Goal: Information Seeking & Learning: Learn about a topic

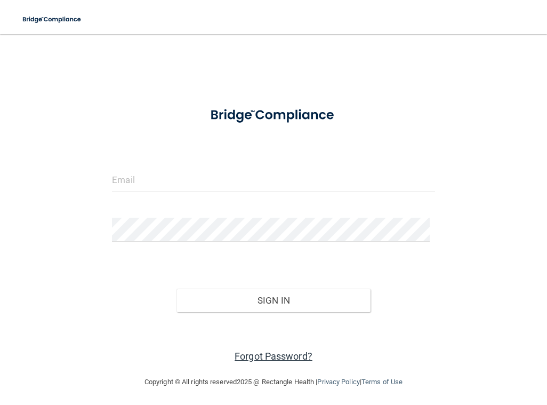
click at [274, 354] on link "Forgot Password?" at bounding box center [274, 355] width 78 height 11
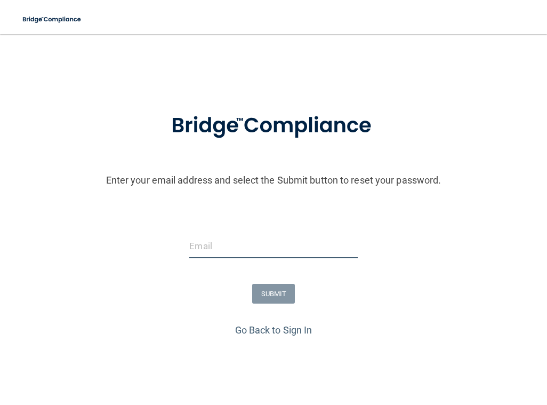
click at [247, 240] on input "email" at bounding box center [273, 246] width 168 height 24
type input "Rmueller@bayoral.com"
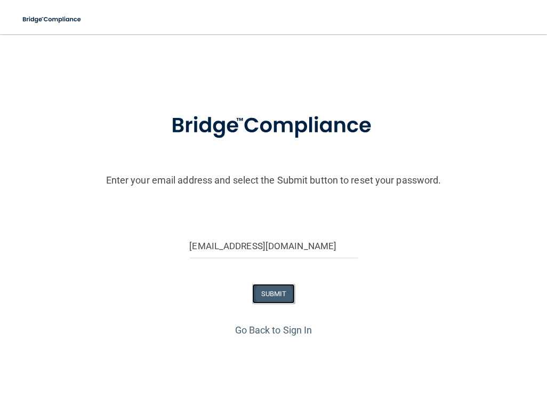
click at [262, 290] on button "SUBMIT" at bounding box center [273, 294] width 43 height 20
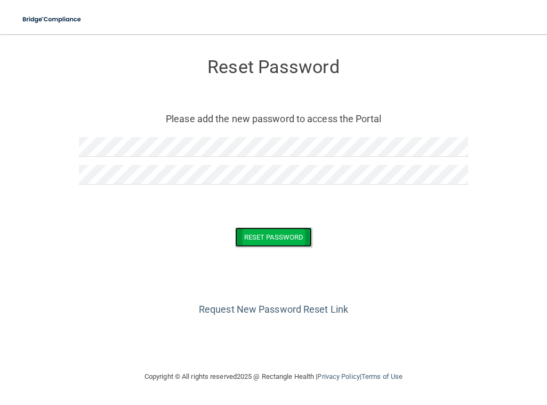
click at [283, 236] on button "Reset Password" at bounding box center [273, 237] width 77 height 20
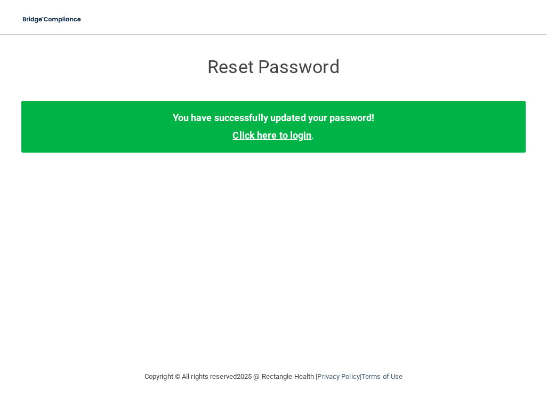
click at [259, 130] on link "Click here to login" at bounding box center [272, 135] width 79 height 11
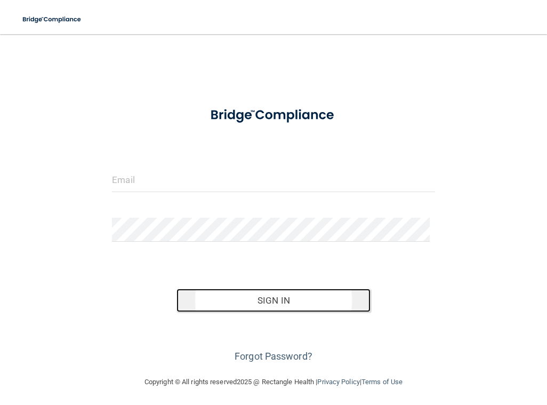
click at [268, 297] on button "Sign In" at bounding box center [274, 300] width 194 height 23
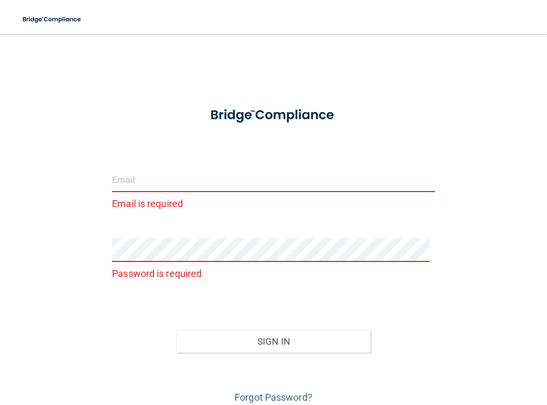
click at [146, 178] on input "email" at bounding box center [273, 180] width 323 height 24
type input "[EMAIL_ADDRESS][DOMAIN_NAME]"
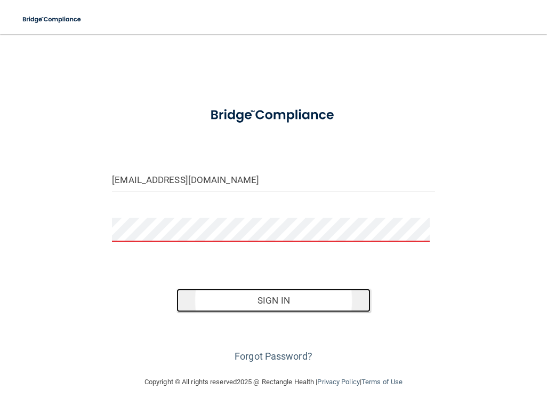
click at [275, 305] on button "Sign In" at bounding box center [274, 300] width 194 height 23
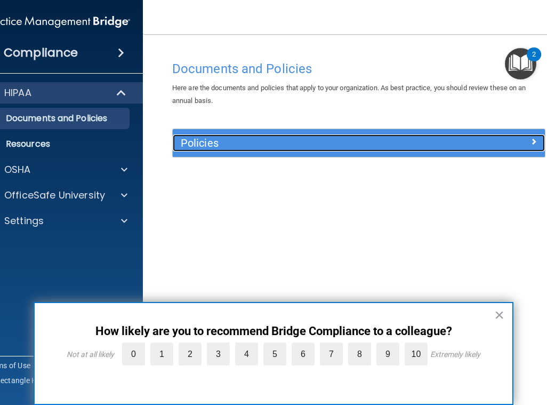
click at [531, 138] on span at bounding box center [534, 141] width 6 height 13
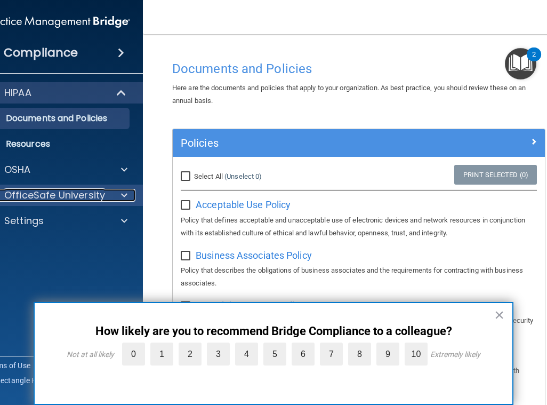
click at [103, 195] on div "OfficeSafe University" at bounding box center [43, 195] width 132 height 13
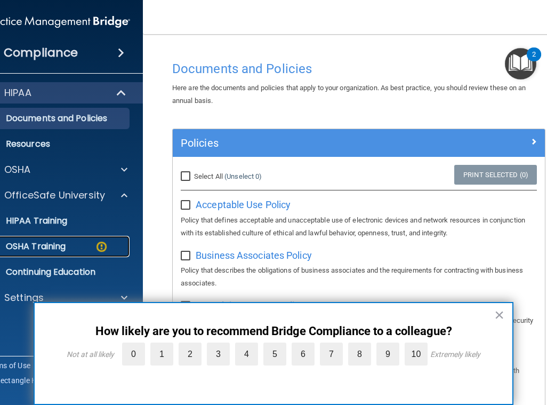
click at [28, 246] on p "OSHA Training" at bounding box center [22, 246] width 86 height 11
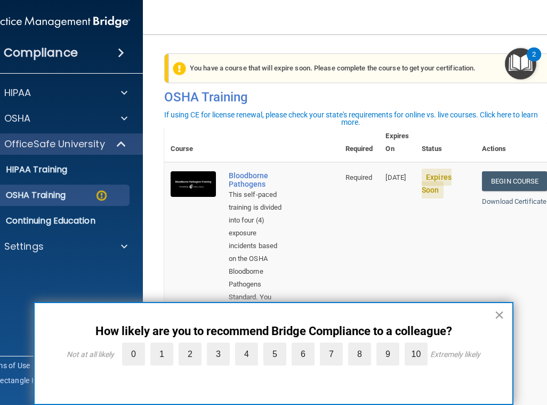
click at [502, 315] on button "×" at bounding box center [500, 314] width 10 height 17
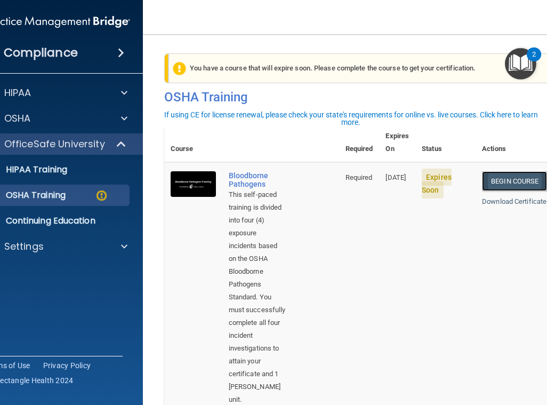
click at [505, 171] on link "Begin Course" at bounding box center [514, 181] width 65 height 20
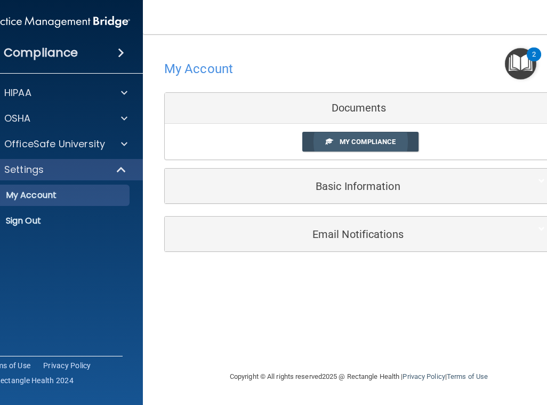
click at [352, 138] on span "My Compliance" at bounding box center [368, 142] width 56 height 8
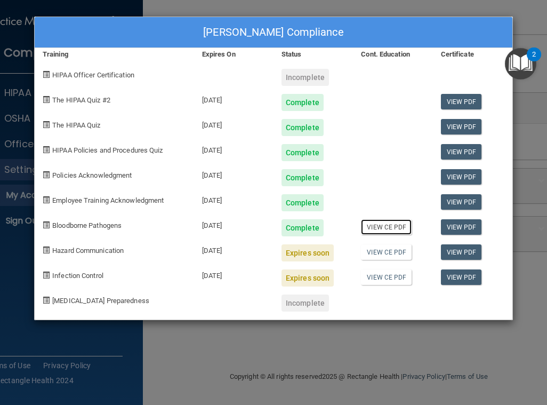
click at [388, 229] on link "View CE PDF" at bounding box center [386, 226] width 51 height 15
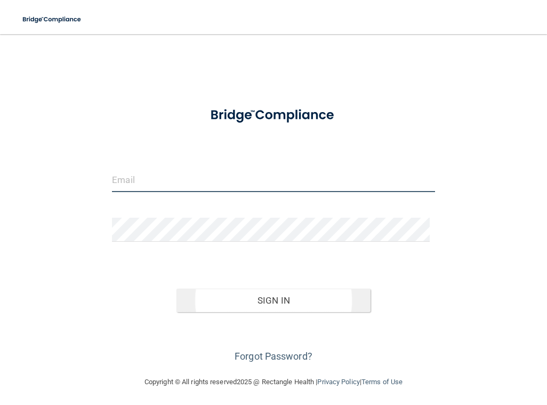
type input "Rmueller@bayoral.com"
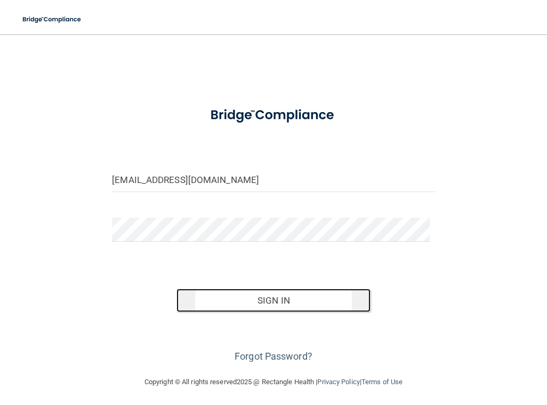
click at [278, 301] on button "Sign In" at bounding box center [274, 300] width 194 height 23
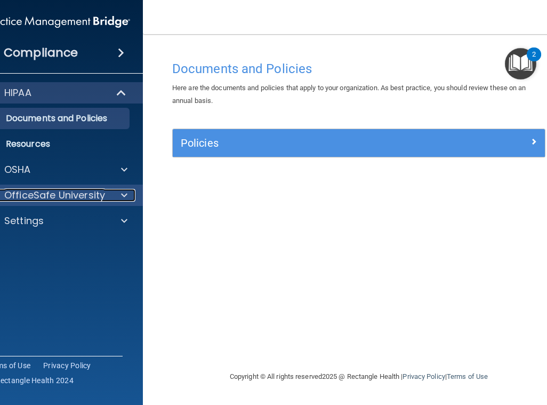
click at [125, 194] on span at bounding box center [124, 195] width 6 height 13
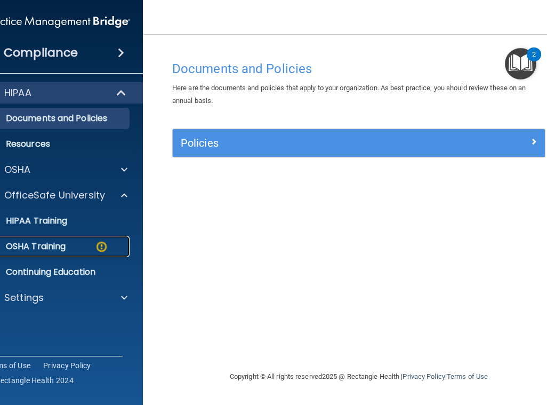
click at [60, 249] on p "OSHA Training" at bounding box center [22, 246] width 86 height 11
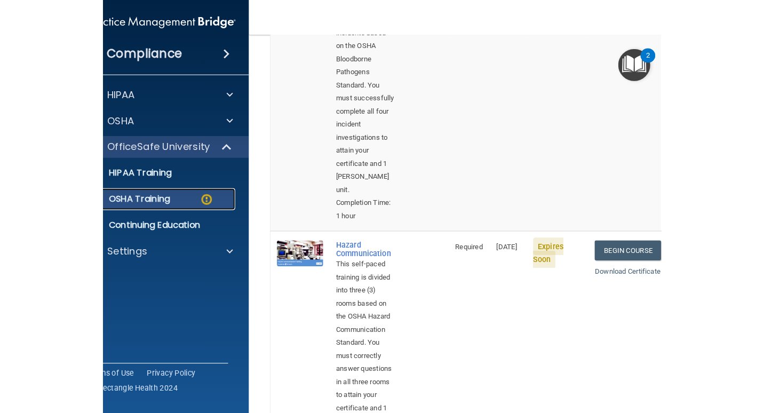
scroll to position [267, 0]
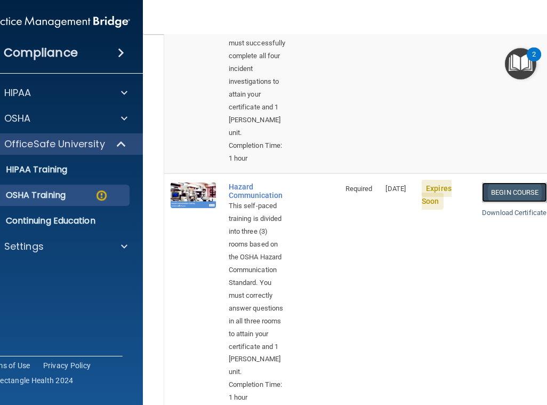
click at [514, 182] on link "Begin Course" at bounding box center [514, 192] width 65 height 20
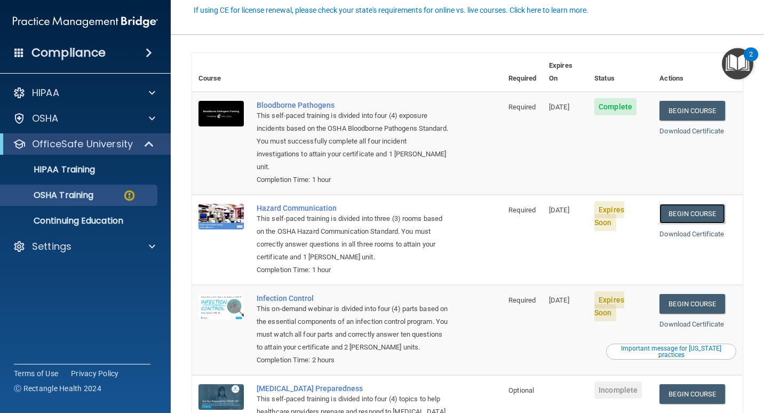
scroll to position [107, 0]
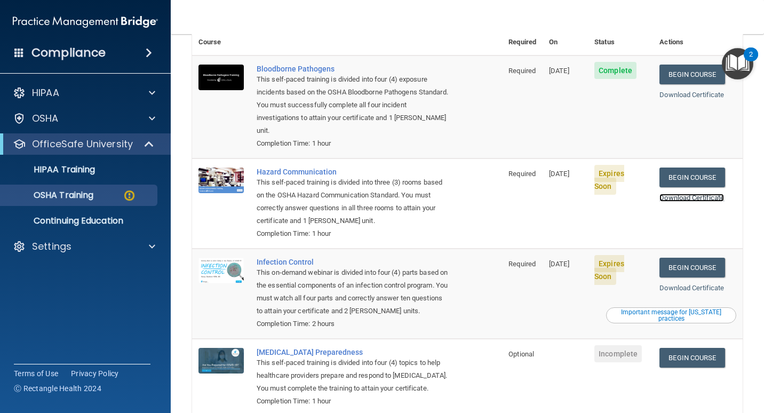
click at [547, 194] on link "Download Certificate" at bounding box center [691, 198] width 65 height 8
click at [225, 168] on img at bounding box center [220, 181] width 45 height 26
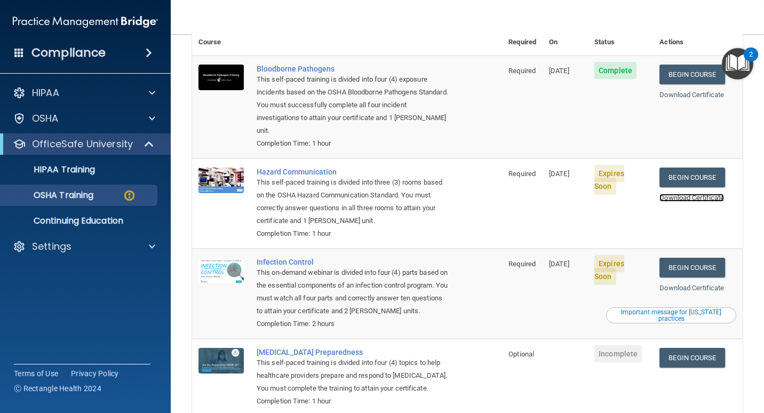
click at [547, 194] on link "Download Certificate" at bounding box center [691, 198] width 65 height 8
click at [300, 176] on div "This self-paced training is divided into three (3) rooms based on the OSHA Haza…" at bounding box center [353, 201] width 192 height 51
click at [547, 258] on link "Begin Course" at bounding box center [691, 268] width 65 height 20
click at [99, 190] on div "OSHA Training" at bounding box center [80, 195] width 146 height 11
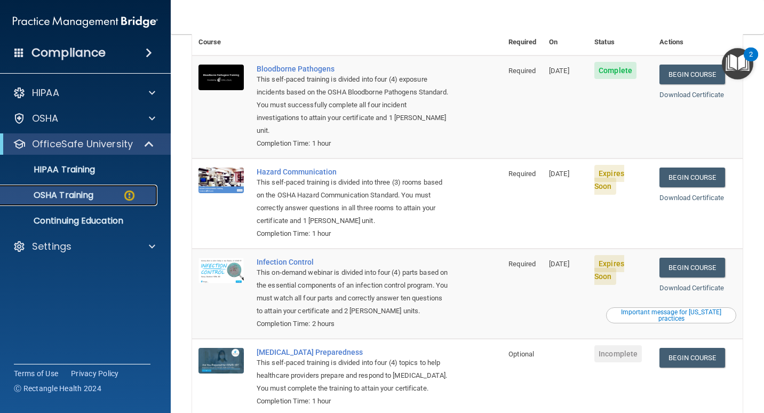
click at [109, 196] on div "OSHA Training" at bounding box center [80, 195] width 146 height 11
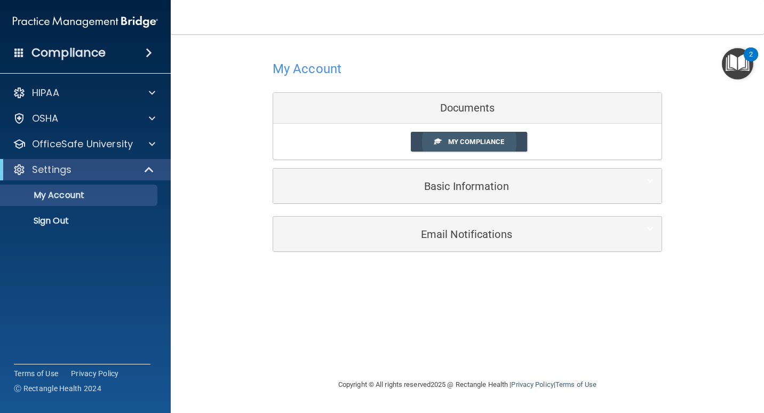
click at [461, 141] on span "My Compliance" at bounding box center [476, 142] width 56 height 8
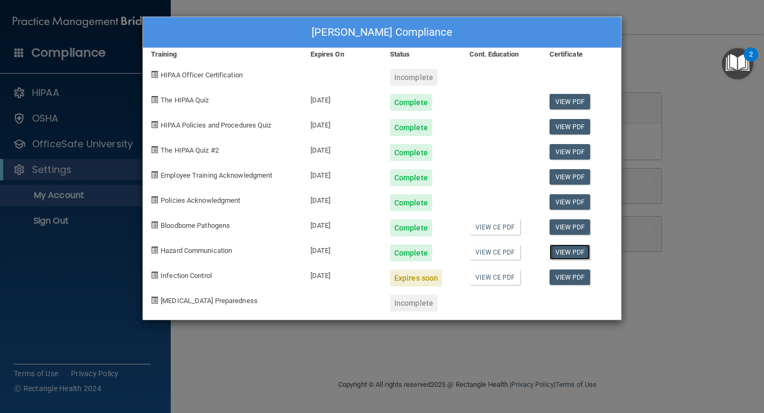
click at [547, 251] on link "View PDF" at bounding box center [569, 251] width 41 height 15
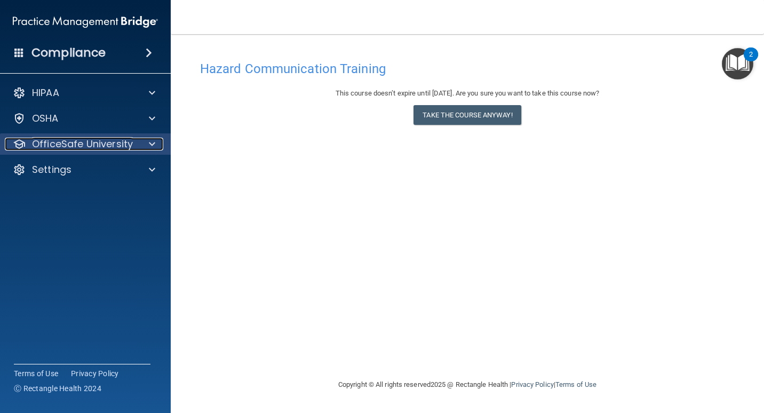
click at [151, 143] on span at bounding box center [152, 144] width 6 height 13
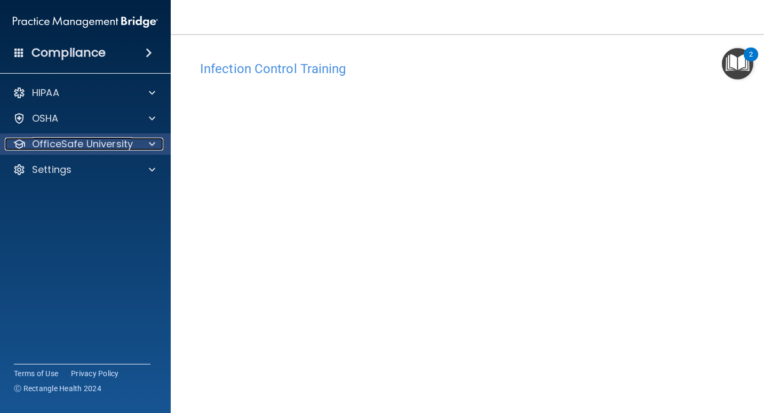
click at [149, 142] on span at bounding box center [152, 144] width 6 height 13
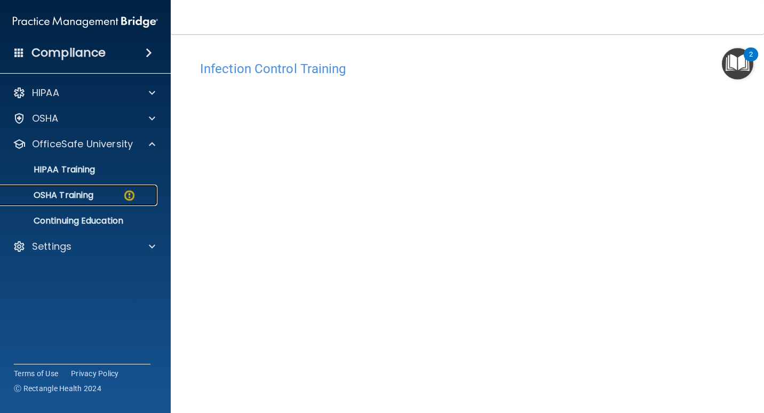
click at [97, 194] on div "OSHA Training" at bounding box center [80, 195] width 146 height 11
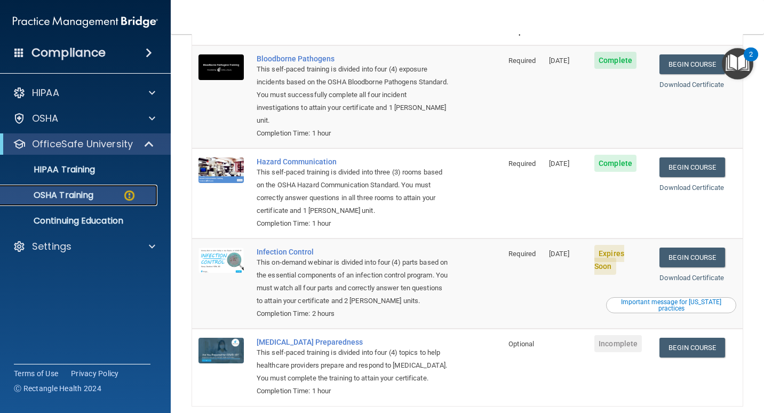
scroll to position [61, 0]
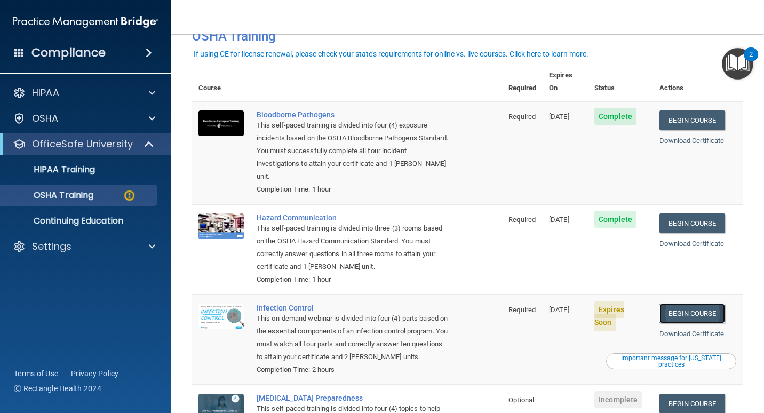
click at [680, 304] on link "Begin Course" at bounding box center [691, 314] width 65 height 20
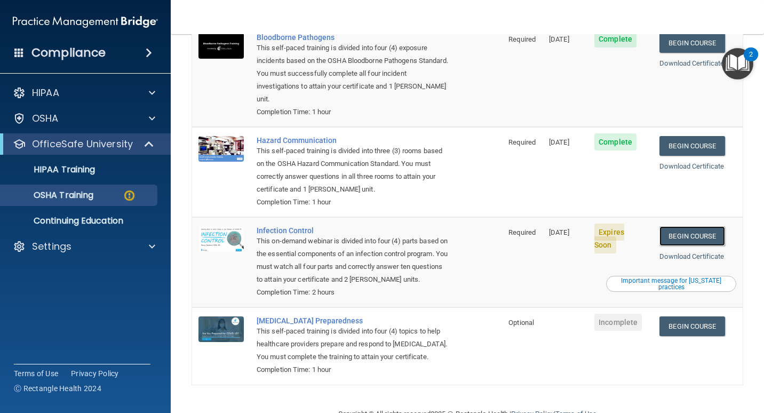
scroll to position [114, 0]
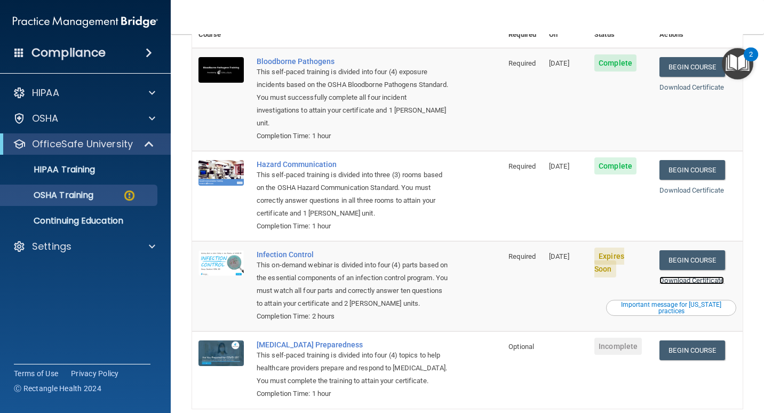
click at [687, 276] on link "Download Certificate" at bounding box center [691, 280] width 65 height 8
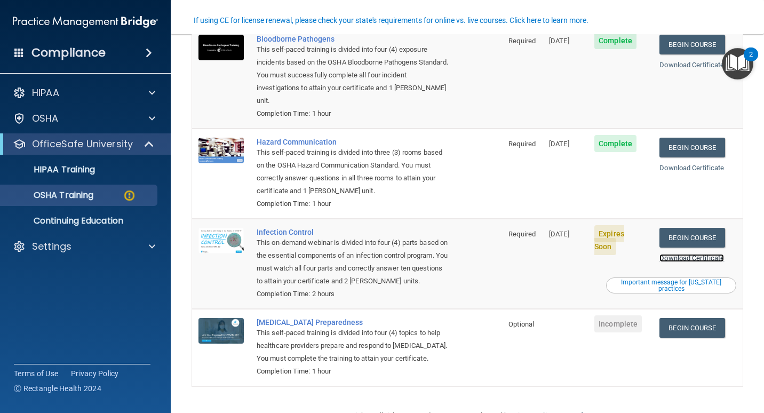
scroll to position [168, 0]
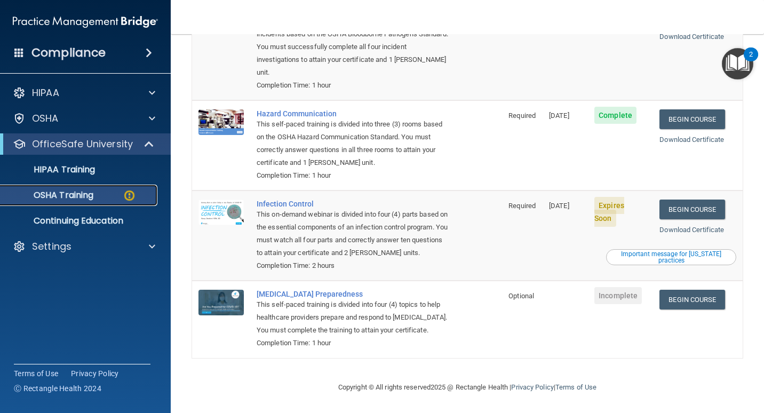
click at [105, 194] on div "OSHA Training" at bounding box center [80, 195] width 146 height 11
click at [684, 200] on link "Begin Course" at bounding box center [691, 210] width 65 height 20
click at [611, 197] on span "Expires Soon" at bounding box center [609, 212] width 30 height 30
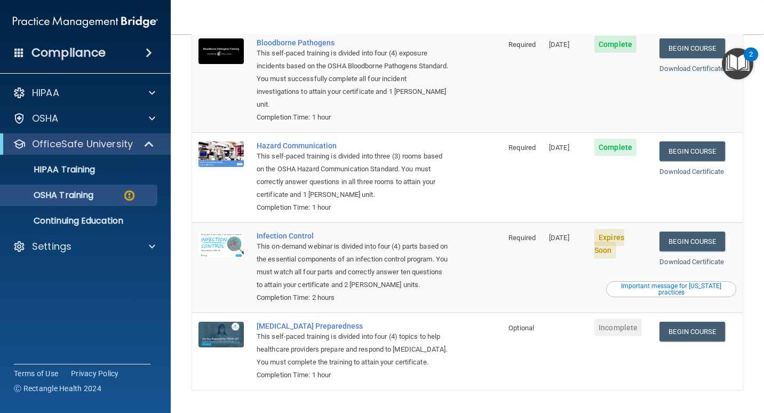
scroll to position [114, 0]
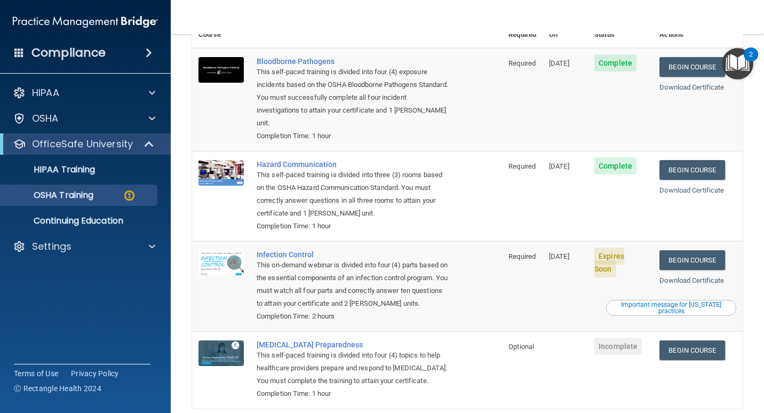
click at [337, 310] on div "Completion Time: 2 hours" at bounding box center [353, 316] width 192 height 13
click at [673, 276] on link "Download Certificate" at bounding box center [691, 280] width 65 height 8
click at [239, 250] on img at bounding box center [220, 263] width 45 height 26
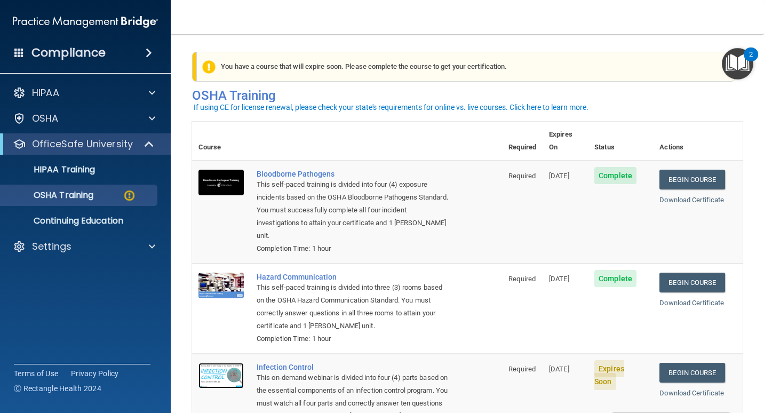
scroll to position [0, 0]
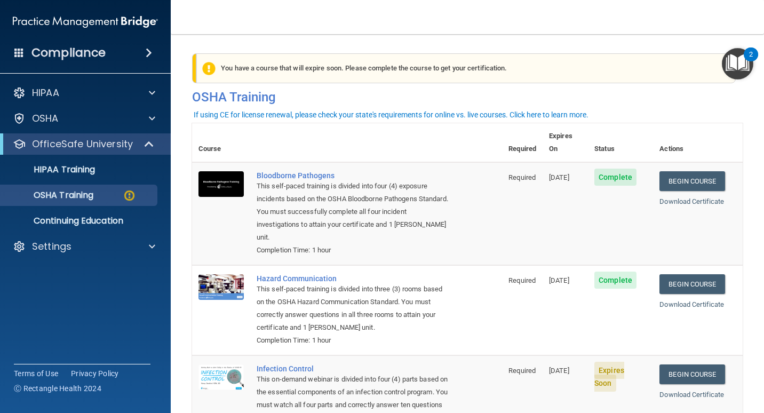
click at [387, 70] on div "You have a course that will expire soon. Please complete the course to get your…" at bounding box center [465, 68] width 539 height 30
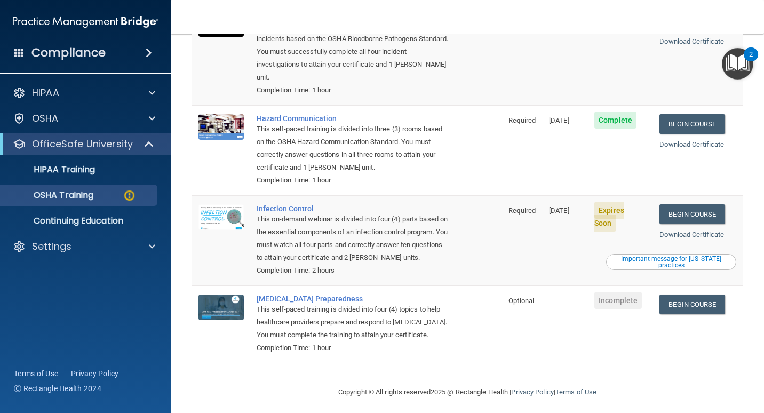
scroll to position [168, 0]
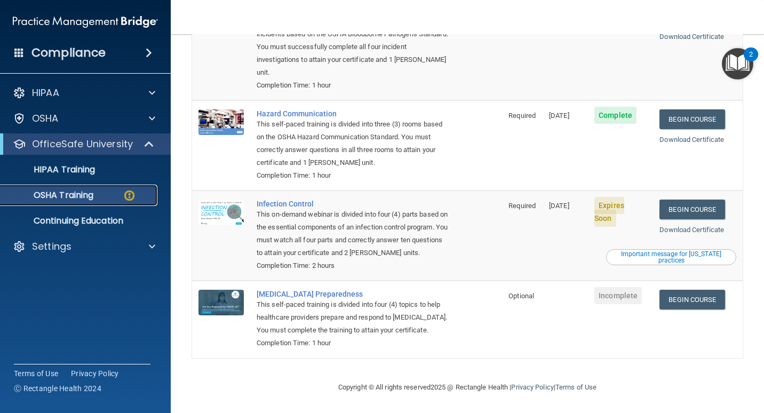
click at [74, 195] on p "OSHA Training" at bounding box center [50, 195] width 86 height 11
click at [130, 194] on img at bounding box center [129, 195] width 13 height 13
click at [107, 194] on div "OSHA Training" at bounding box center [80, 195] width 146 height 11
click at [327, 259] on div "Completion Time: 2 hours" at bounding box center [353, 265] width 192 height 13
click at [684, 290] on link "Begin Course" at bounding box center [691, 300] width 65 height 20
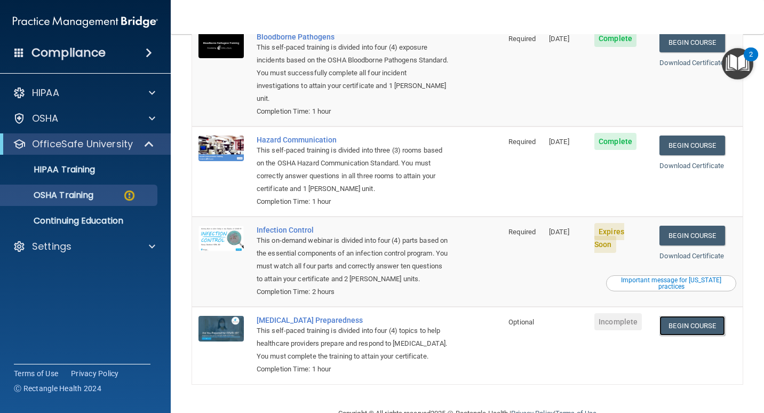
scroll to position [114, 0]
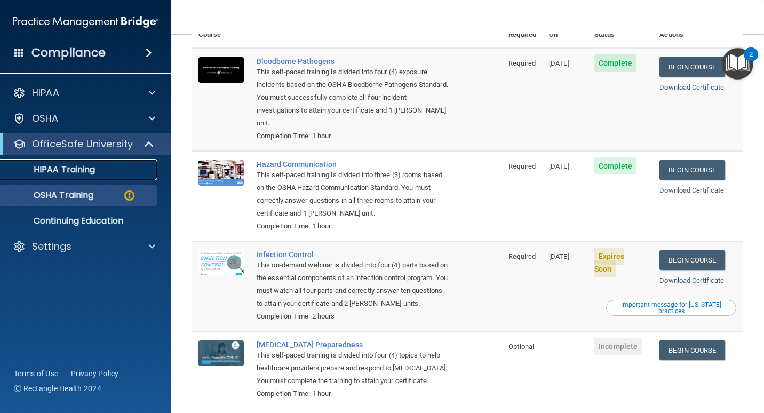
click at [92, 172] on p "HIPAA Training" at bounding box center [51, 169] width 88 height 11
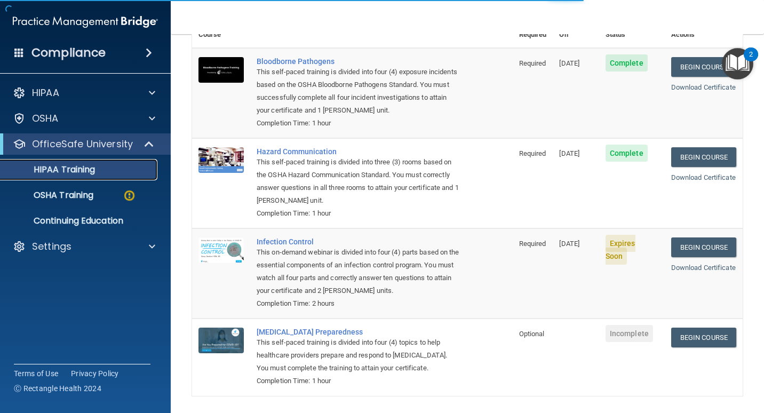
scroll to position [363, 0]
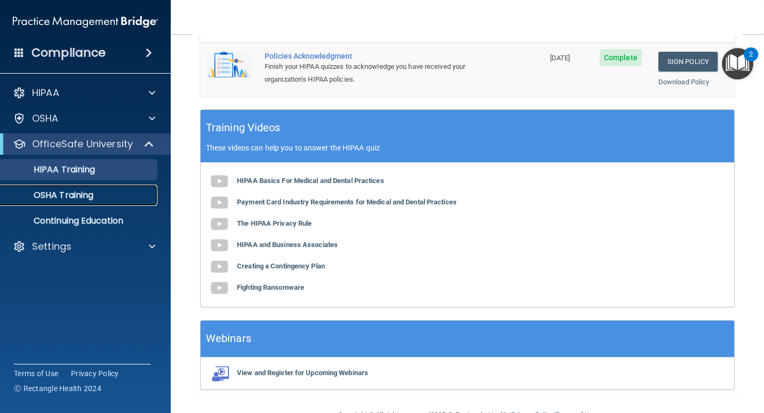
click at [88, 197] on p "OSHA Training" at bounding box center [50, 195] width 86 height 11
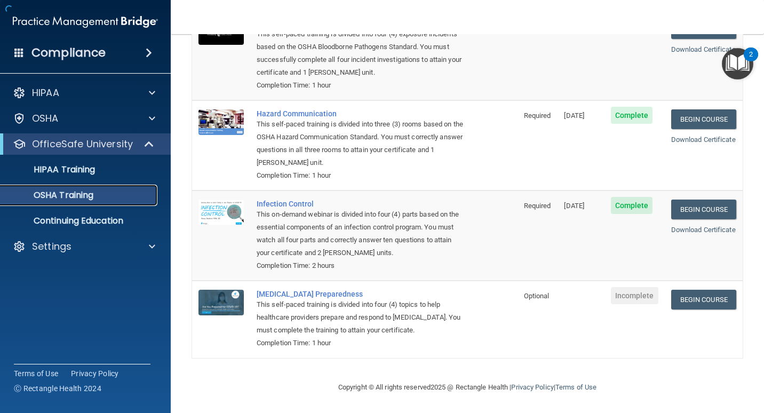
scroll to position [84, 0]
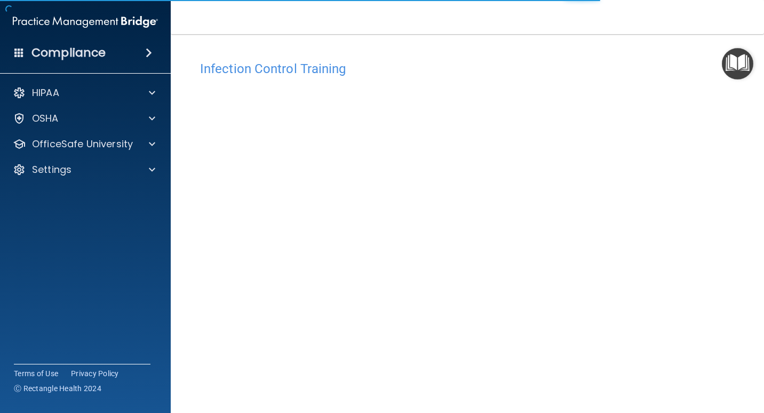
scroll to position [44, 0]
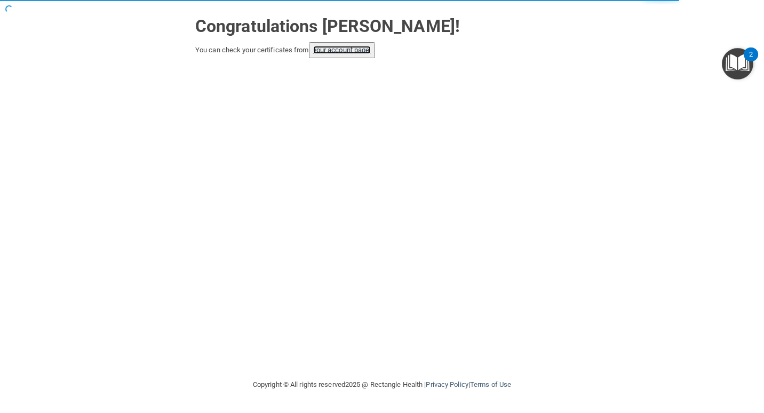
click at [338, 50] on link "your account page!" at bounding box center [342, 50] width 58 height 8
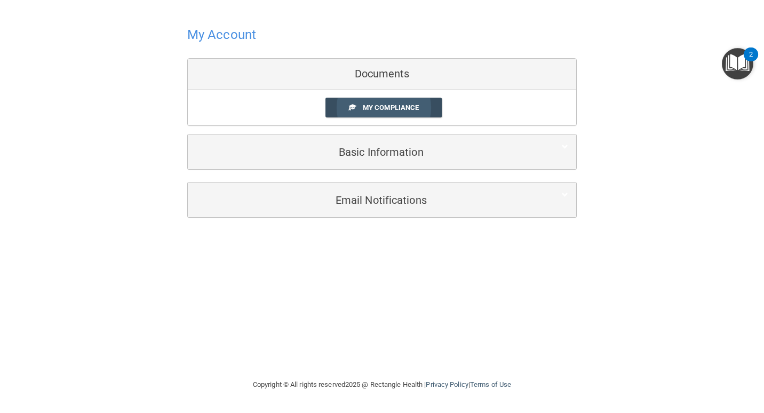
click at [374, 109] on span "My Compliance" at bounding box center [391, 107] width 56 height 8
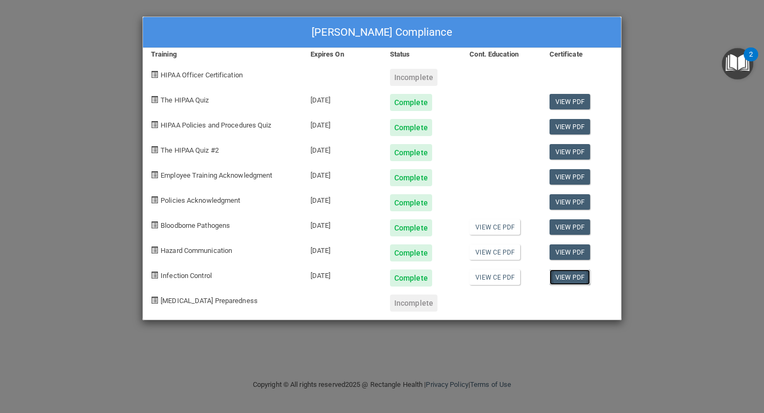
click at [567, 277] on link "View PDF" at bounding box center [569, 276] width 41 height 15
